Goal: Information Seeking & Learning: Learn about a topic

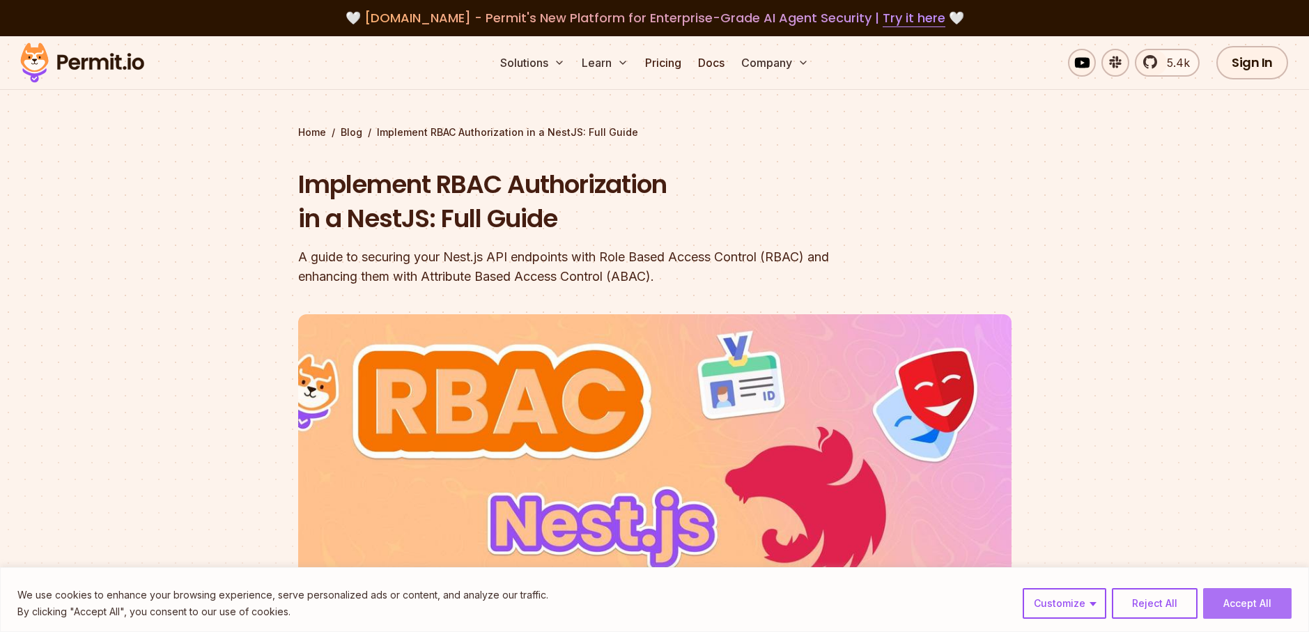
click at [1244, 607] on button "Accept All" at bounding box center [1247, 603] width 88 height 31
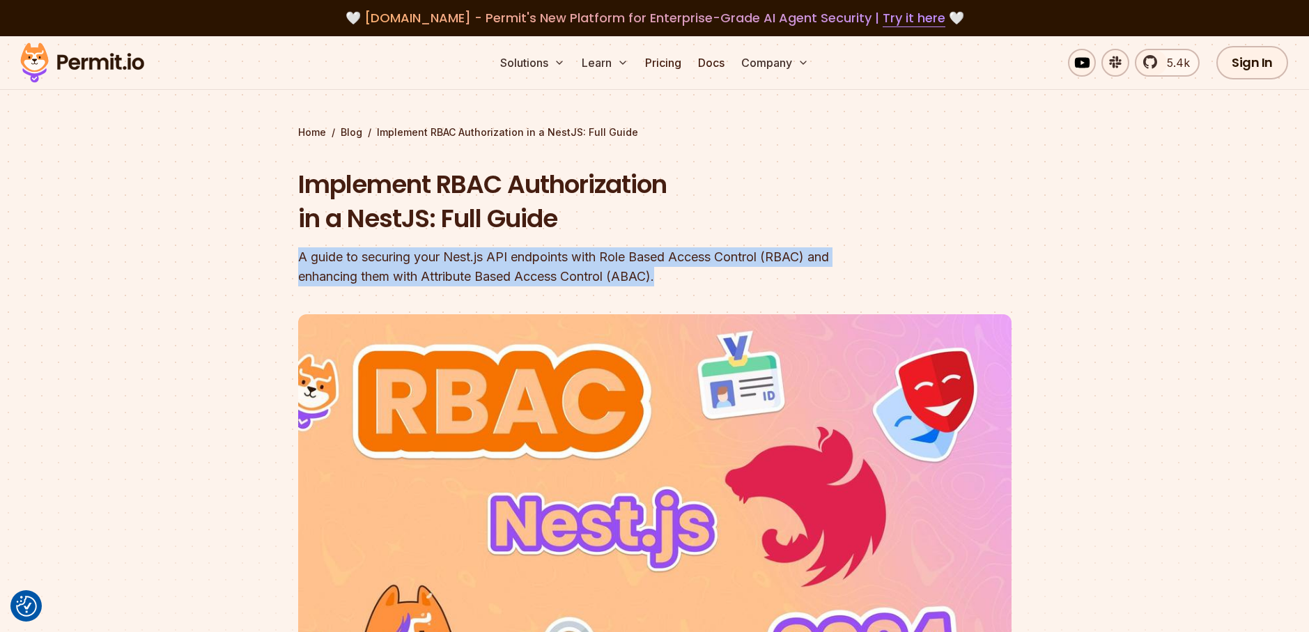
drag, startPoint x: 301, startPoint y: 254, endPoint x: 763, endPoint y: 276, distance: 462.2
click at [763, 276] on div "A guide to securing your Nest.js API endpoints with Role Based Access Control (…" at bounding box center [565, 266] width 535 height 39
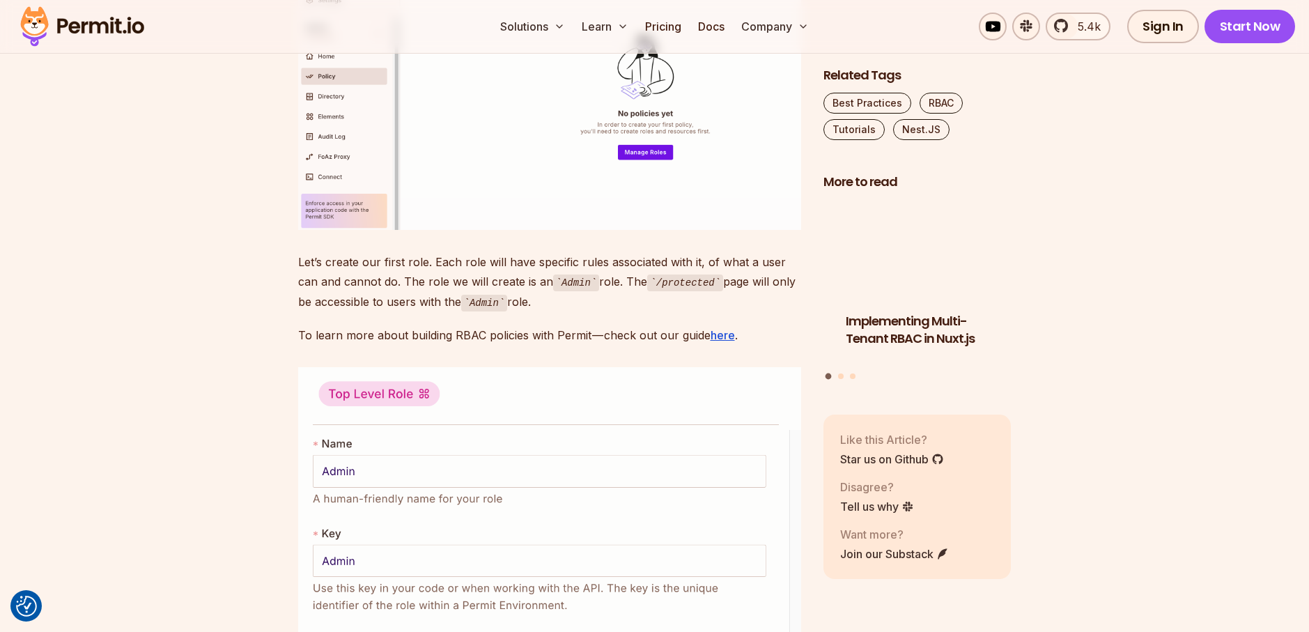
scroll to position [4666, 0]
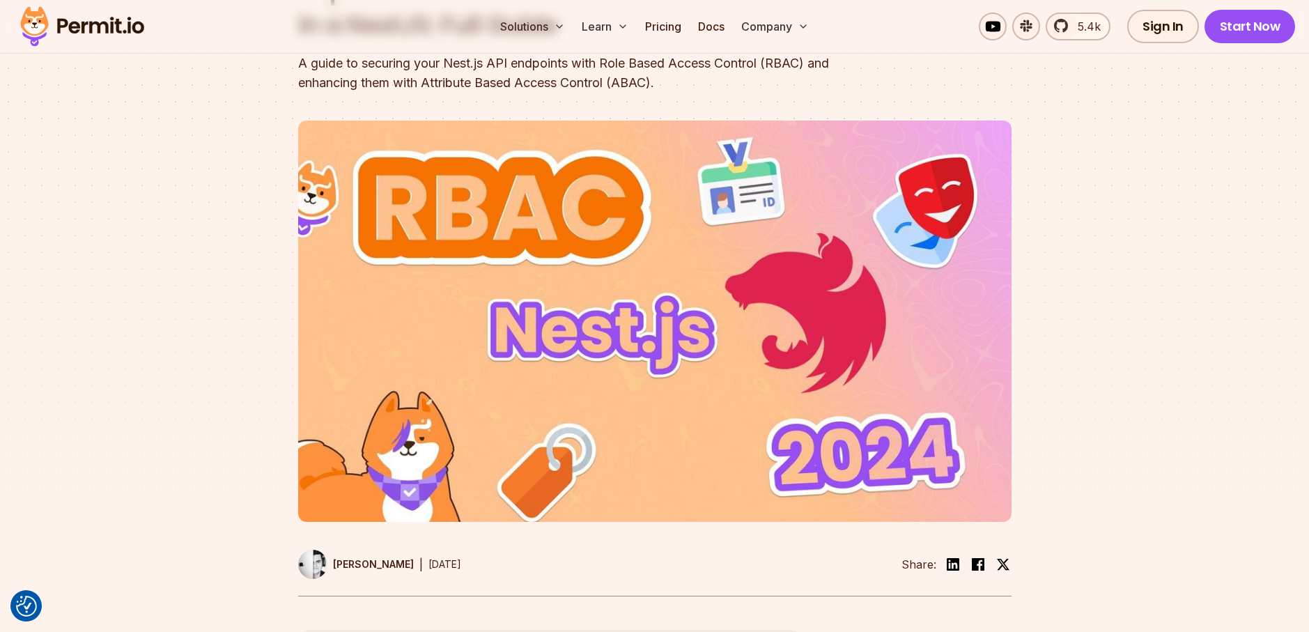
scroll to position [0, 0]
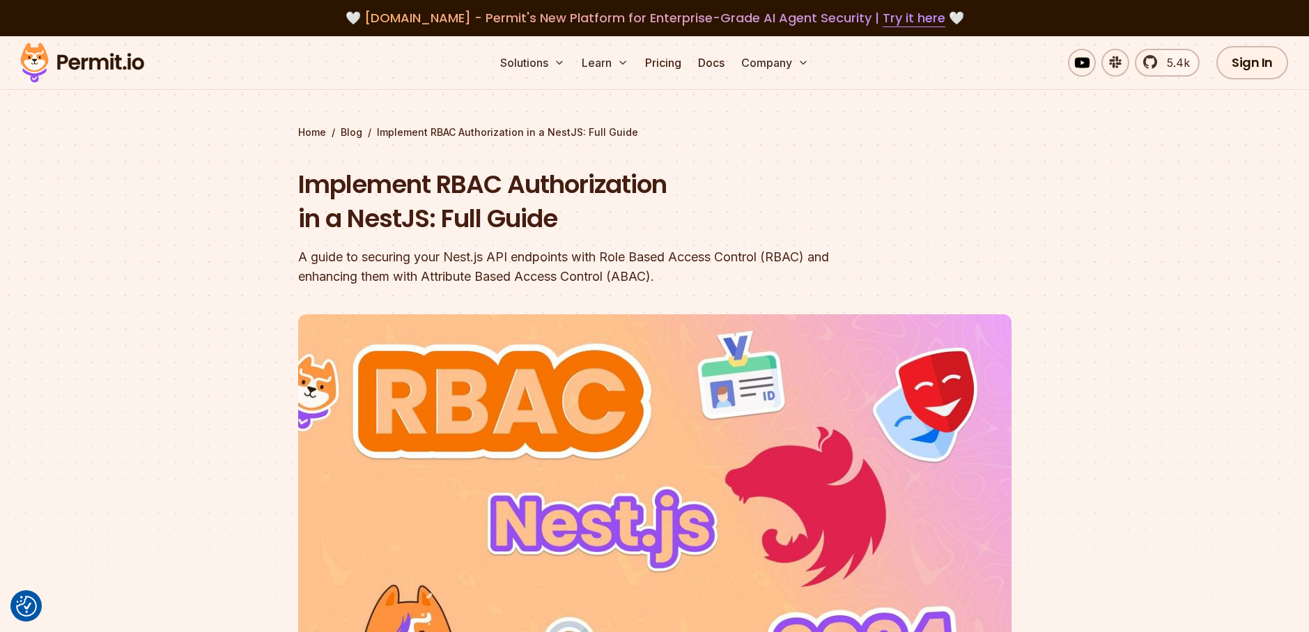
click at [104, 64] on img at bounding box center [82, 62] width 136 height 47
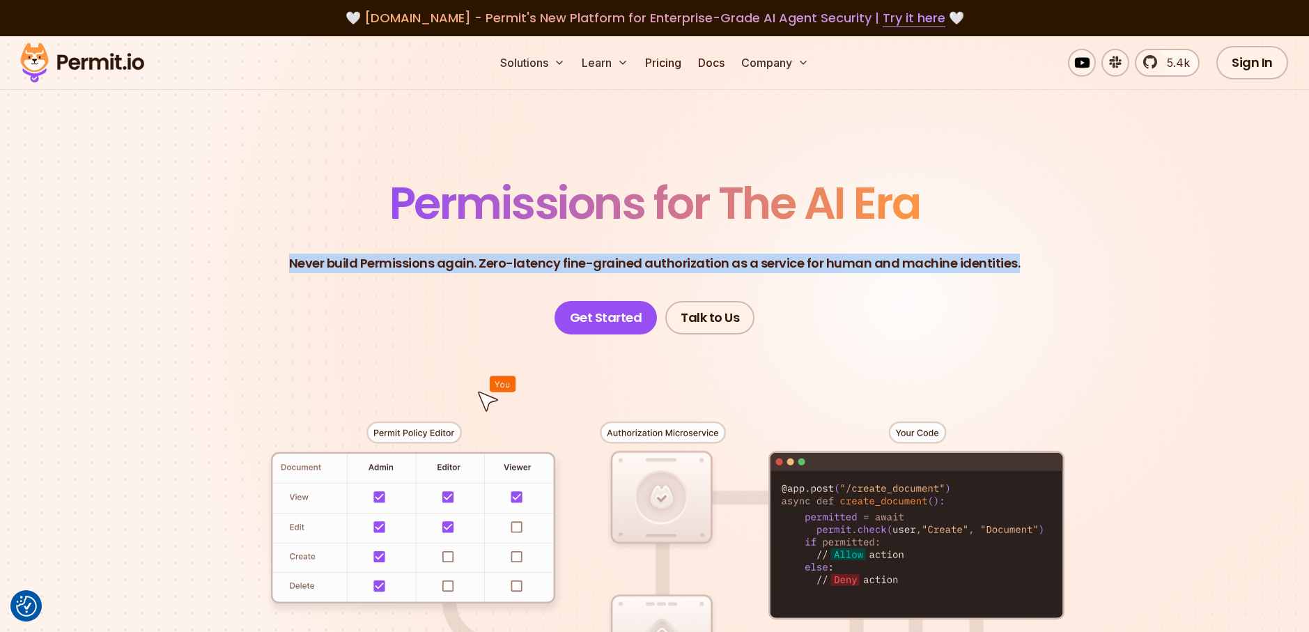
drag, startPoint x: 295, startPoint y: 254, endPoint x: 1095, endPoint y: 249, distance: 799.5
click at [1095, 249] on header "Permissions for The AI Era Never build Permissions again. Zero-latency fine-gra…" at bounding box center [654, 257] width 975 height 153
drag, startPoint x: 1095, startPoint y: 249, endPoint x: 1131, endPoint y: 291, distance: 55.3
click at [1131, 291] on header "Permissions for The AI Era Never build Permissions again. Zero-latency fine-gra…" at bounding box center [654, 257] width 975 height 153
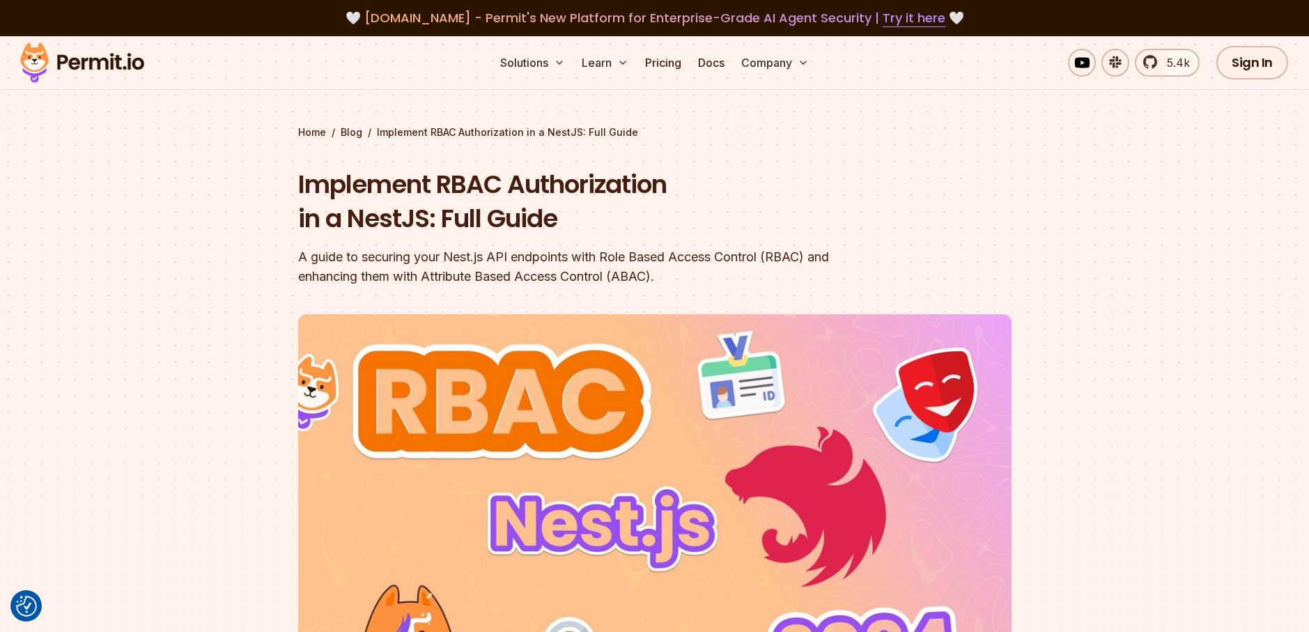
click at [1152, 218] on section "Home / Blog / Implement RBAC Authorization in a NestJS: Full Guide Implement RB…" at bounding box center [654, 429] width 1309 height 787
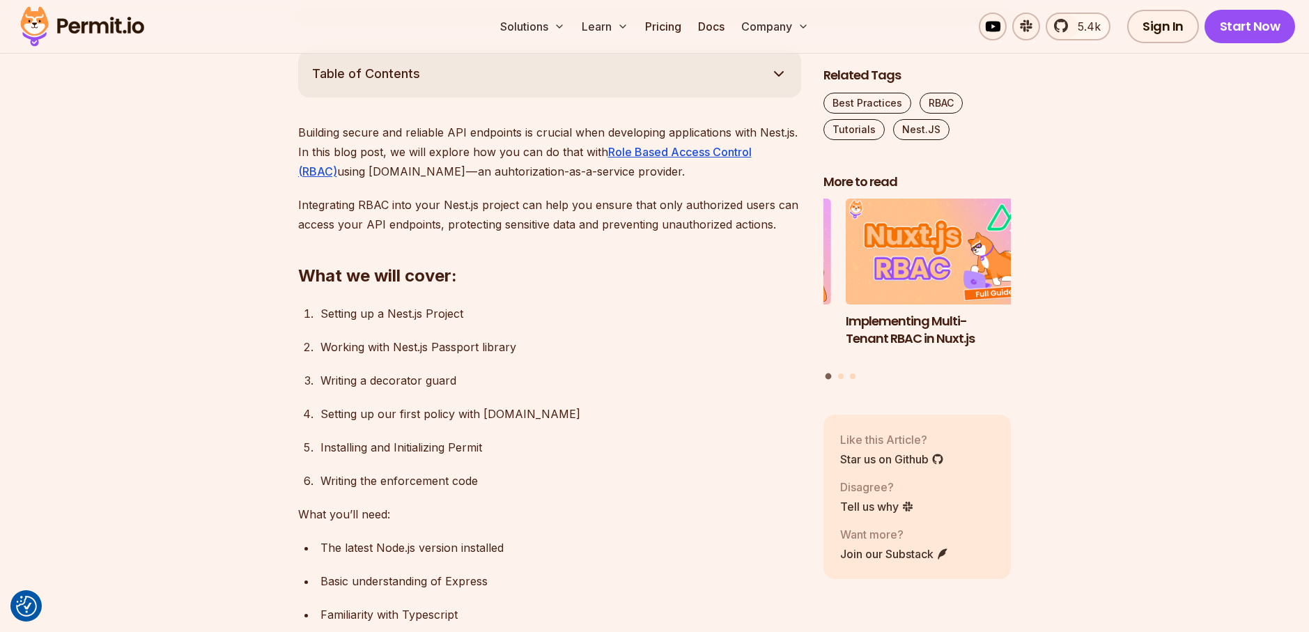
scroll to position [836, 0]
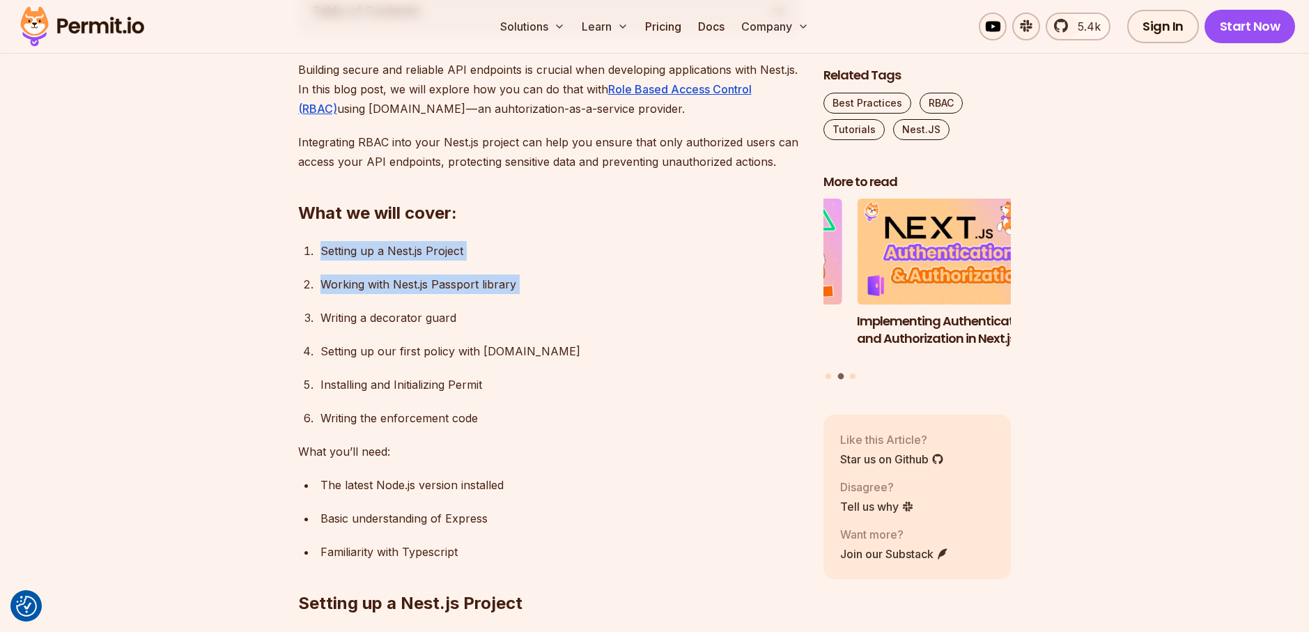
drag, startPoint x: 333, startPoint y: 258, endPoint x: 529, endPoint y: 295, distance: 200.0
click at [529, 295] on ol "Setting up a Nest.js Project Working with Nest.js Passport library Writing a de…" at bounding box center [549, 334] width 503 height 187
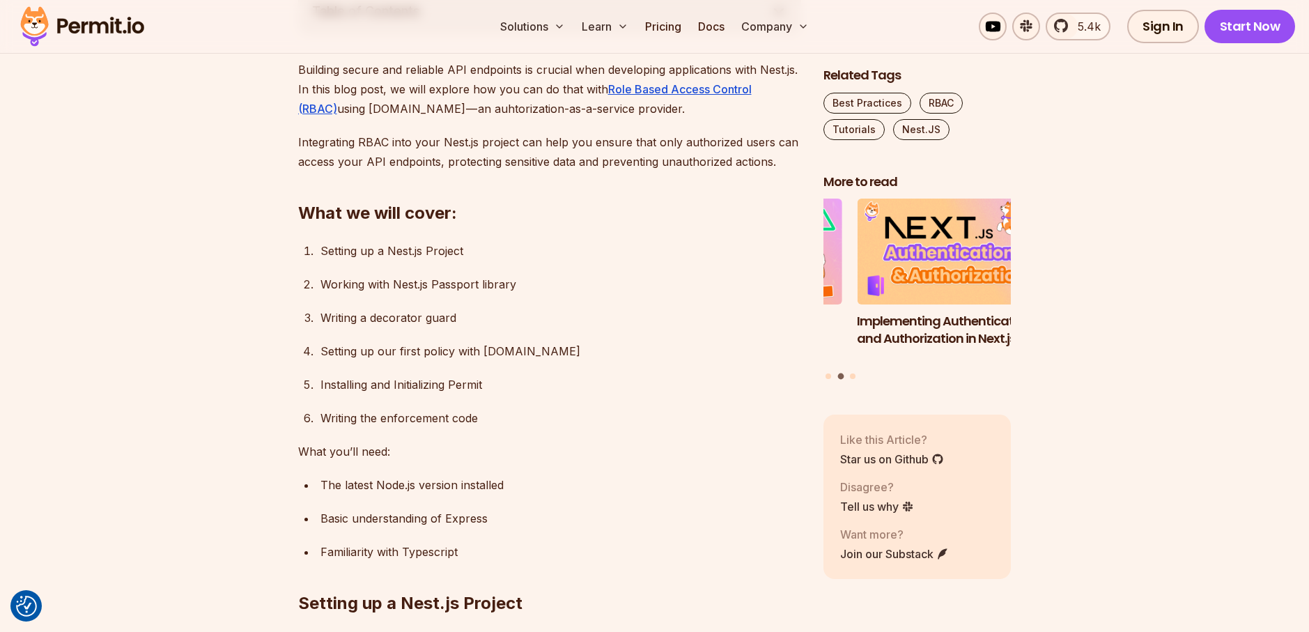
drag, startPoint x: 529, startPoint y: 295, endPoint x: 501, endPoint y: 319, distance: 36.6
click at [501, 319] on div "Writing a decorator guard" at bounding box center [560, 317] width 481 height 19
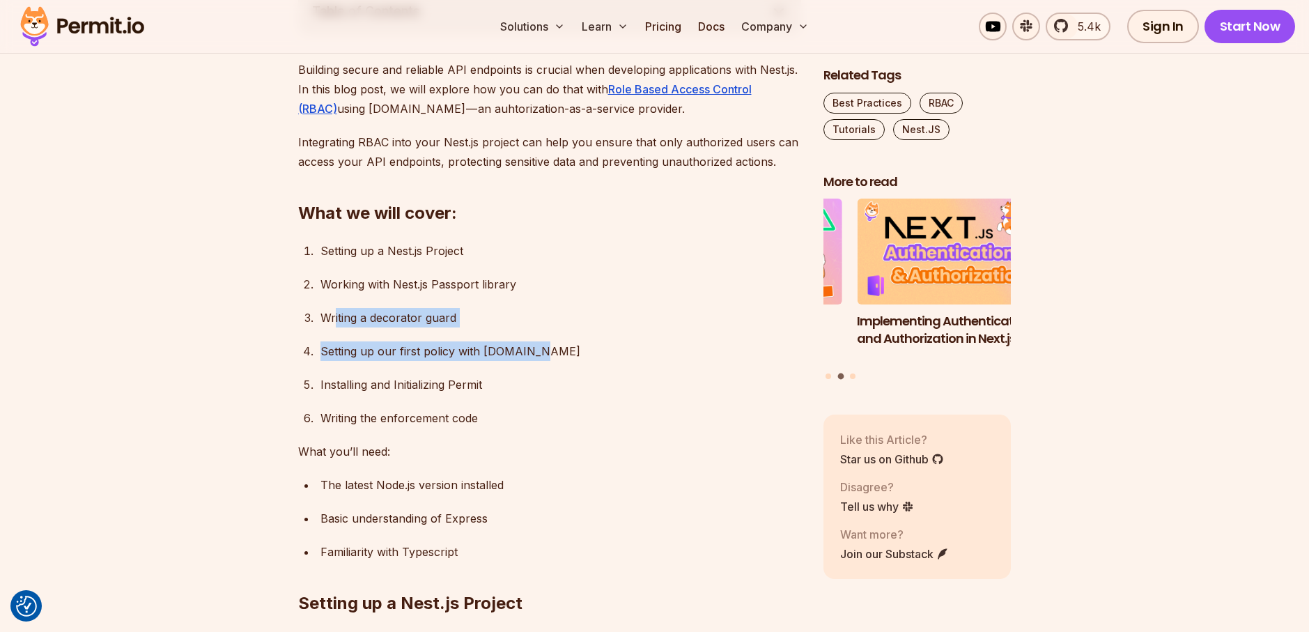
drag, startPoint x: 334, startPoint y: 311, endPoint x: 543, endPoint y: 353, distance: 213.1
click at [543, 353] on ol "Setting up a Nest.js Project Working with Nest.js Passport library Writing a de…" at bounding box center [549, 334] width 503 height 187
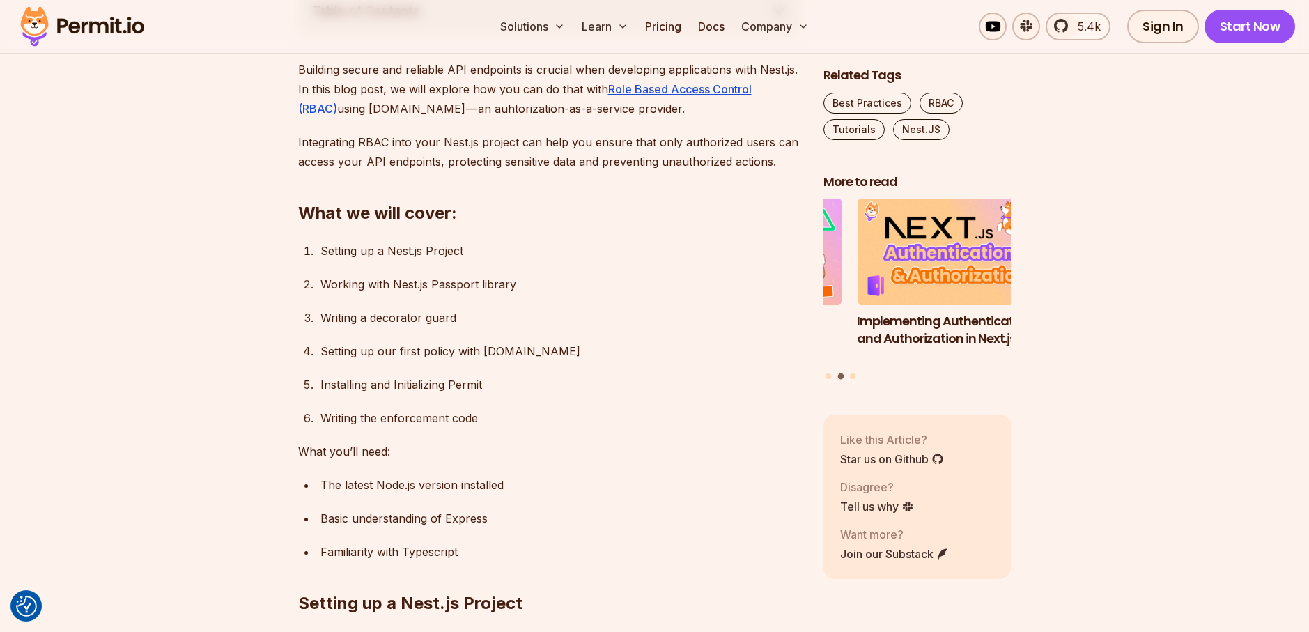
drag, startPoint x: 543, startPoint y: 353, endPoint x: 519, endPoint y: 375, distance: 32.0
click at [519, 375] on div "Installing and Initializing Permit" at bounding box center [560, 384] width 481 height 19
drag, startPoint x: 325, startPoint y: 376, endPoint x: 488, endPoint y: 389, distance: 164.2
click at [488, 389] on li "Installing and Initializing Permit" at bounding box center [558, 384] width 485 height 19
drag, startPoint x: 488, startPoint y: 389, endPoint x: 469, endPoint y: 411, distance: 28.6
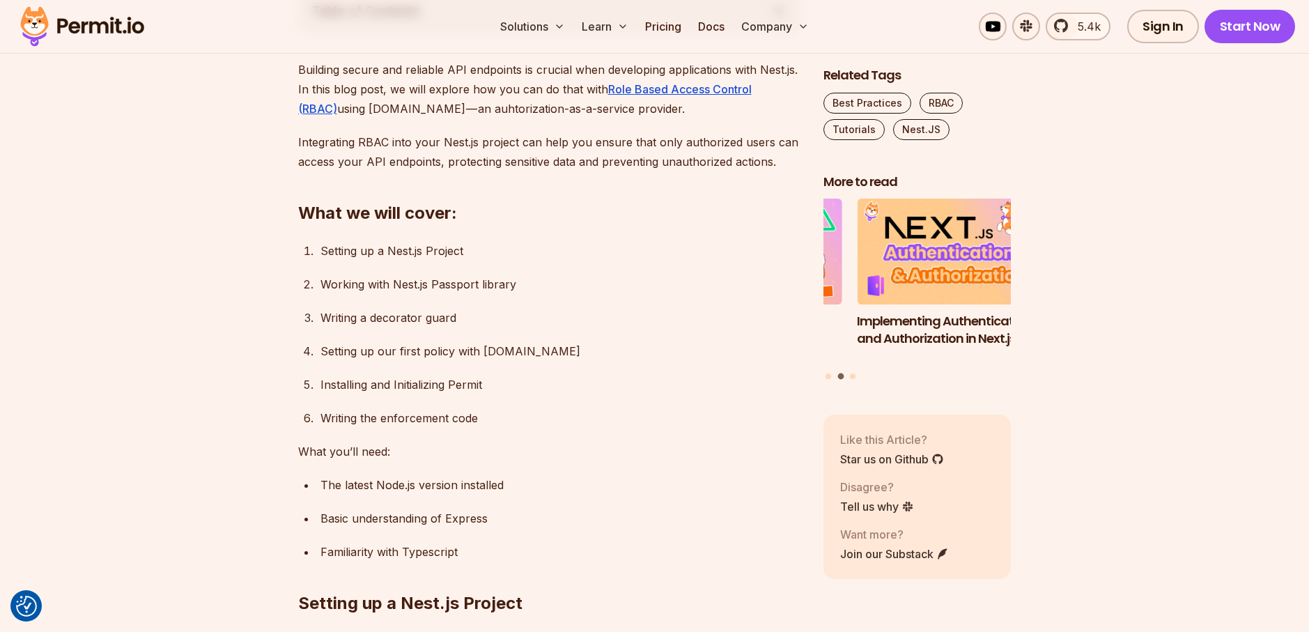
click at [469, 411] on div "Writing the enforcement code" at bounding box center [560, 417] width 481 height 19
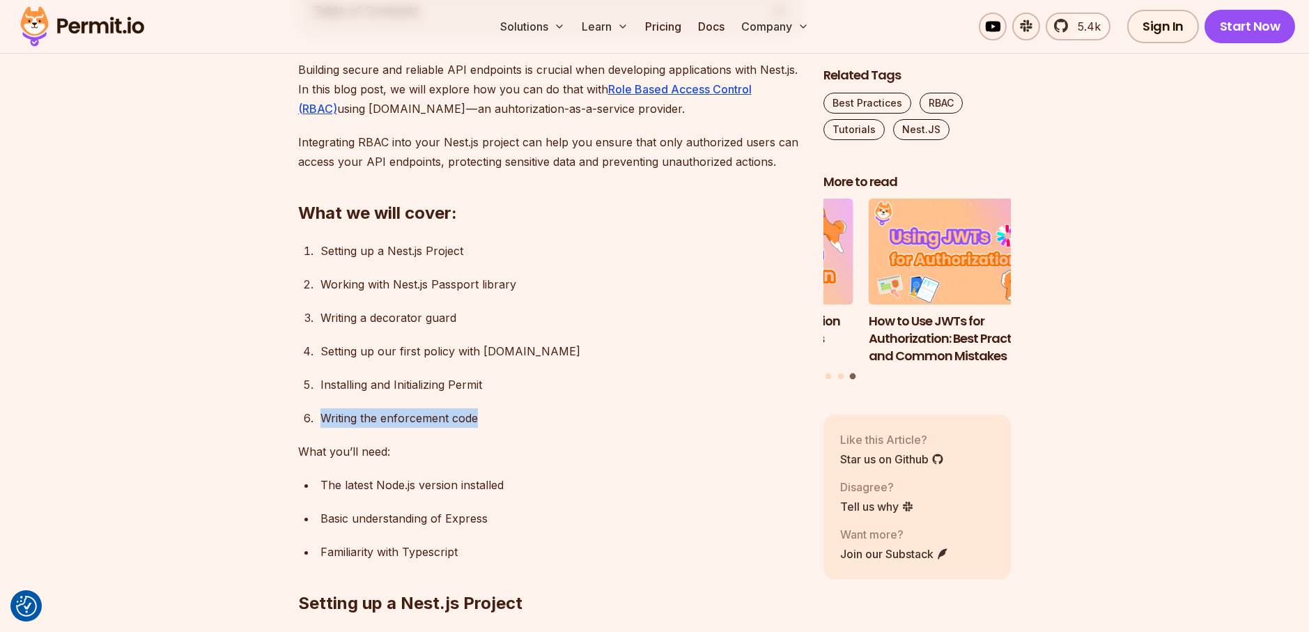
drag, startPoint x: 317, startPoint y: 416, endPoint x: 483, endPoint y: 423, distance: 166.6
click at [483, 423] on li "Writing the enforcement code" at bounding box center [558, 417] width 485 height 19
drag, startPoint x: 483, startPoint y: 423, endPoint x: 424, endPoint y: 363, distance: 84.7
click at [424, 363] on ol "Setting up a Nest.js Project Working with Nest.js Passport library Writing a de…" at bounding box center [549, 334] width 503 height 187
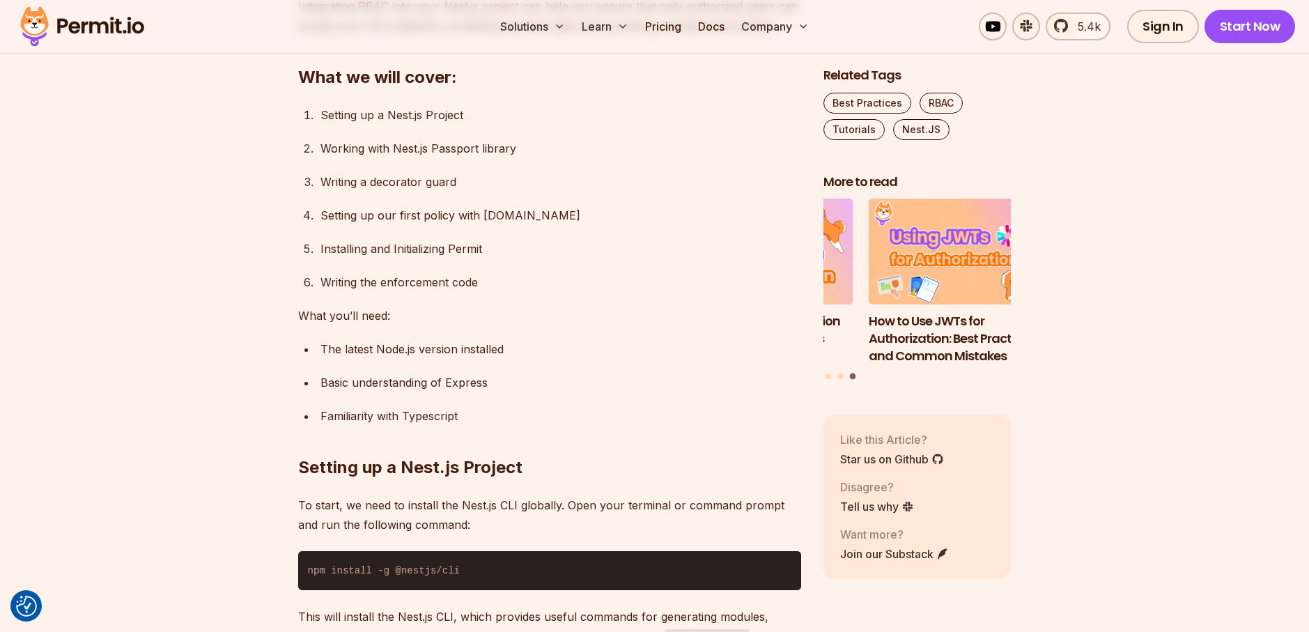
scroll to position [975, 0]
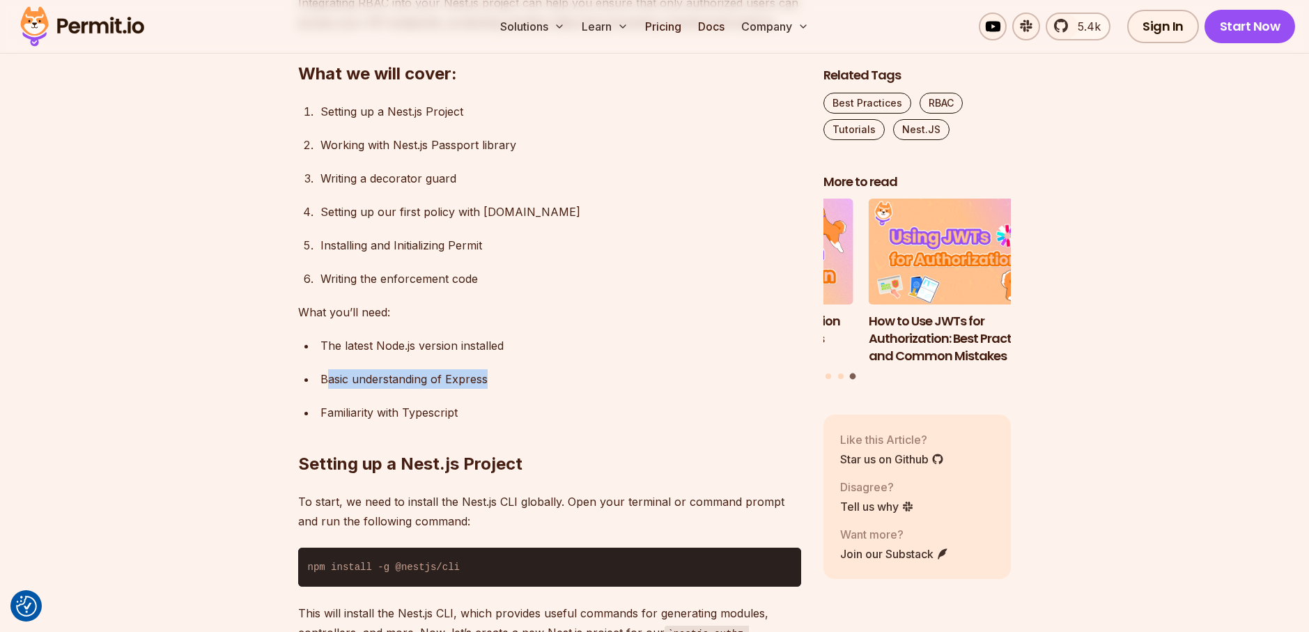
drag, startPoint x: 329, startPoint y: 383, endPoint x: 492, endPoint y: 387, distance: 162.3
click at [492, 387] on div "Basic understanding of Express" at bounding box center [560, 378] width 481 height 19
drag, startPoint x: 492, startPoint y: 387, endPoint x: 412, endPoint y: 309, distance: 112.3
click at [412, 309] on p "What you’ll need:" at bounding box center [549, 311] width 503 height 19
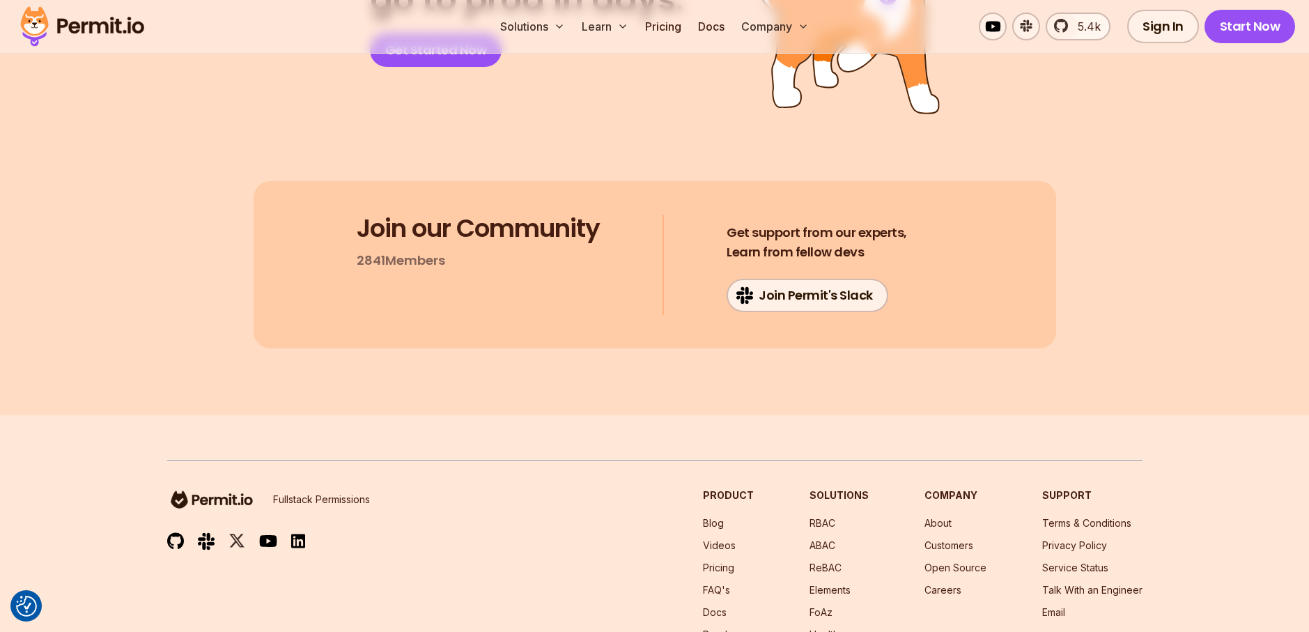
scroll to position [12744, 0]
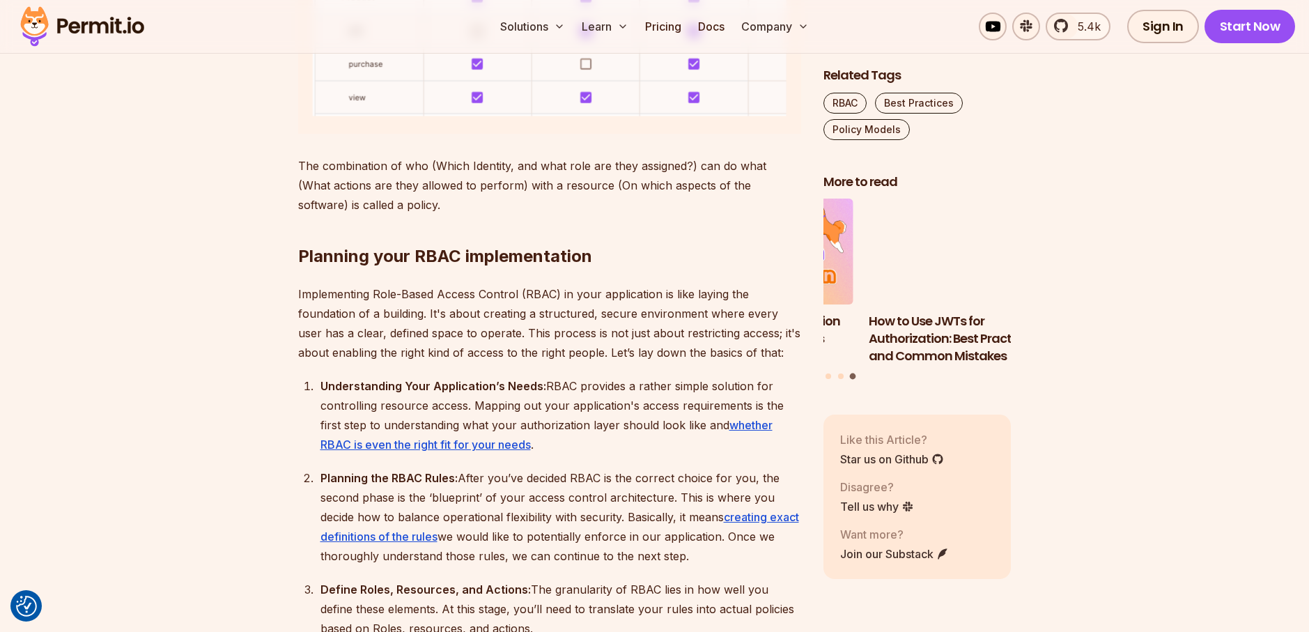
scroll to position [1462, 0]
